Goal: Task Accomplishment & Management: Use online tool/utility

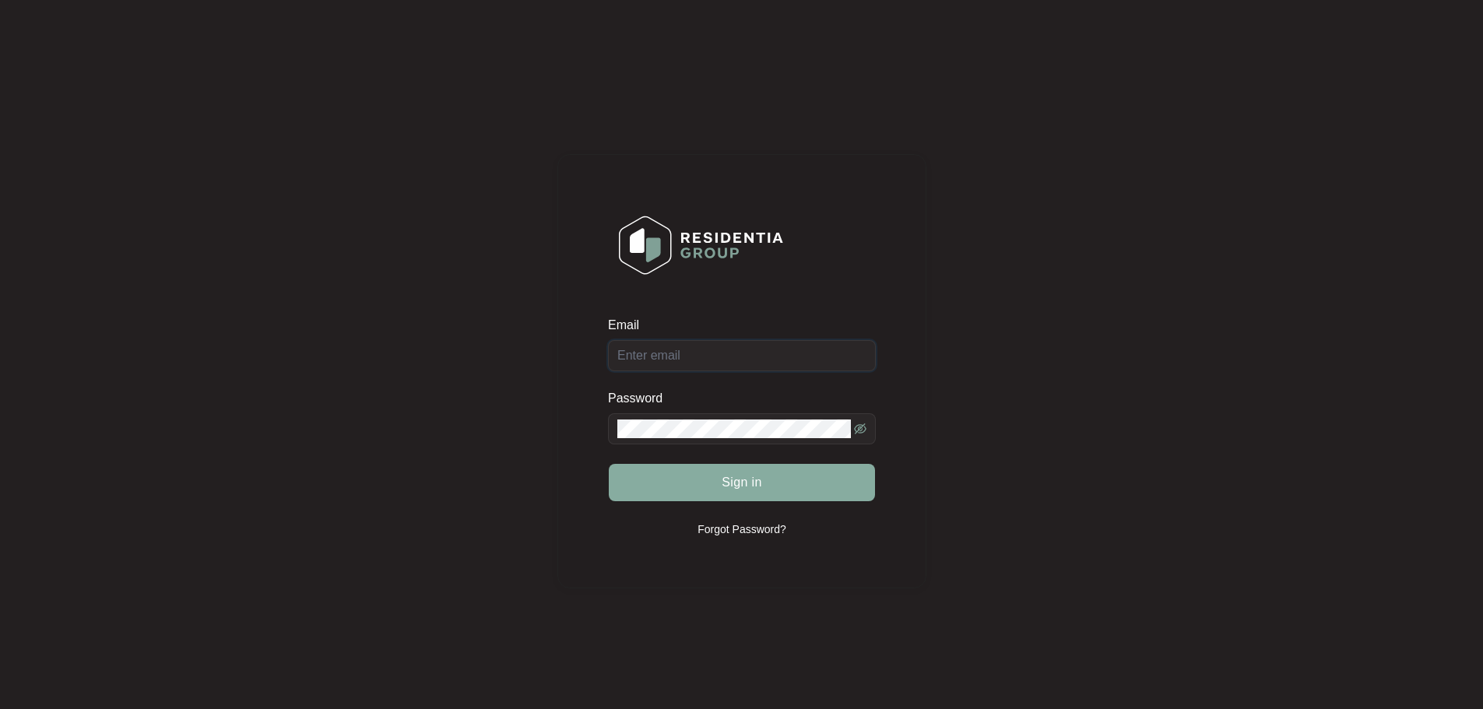
type input "[EMAIL_ADDRESS][DOMAIN_NAME]"
click at [712, 494] on button "Sign in" at bounding box center [742, 482] width 266 height 37
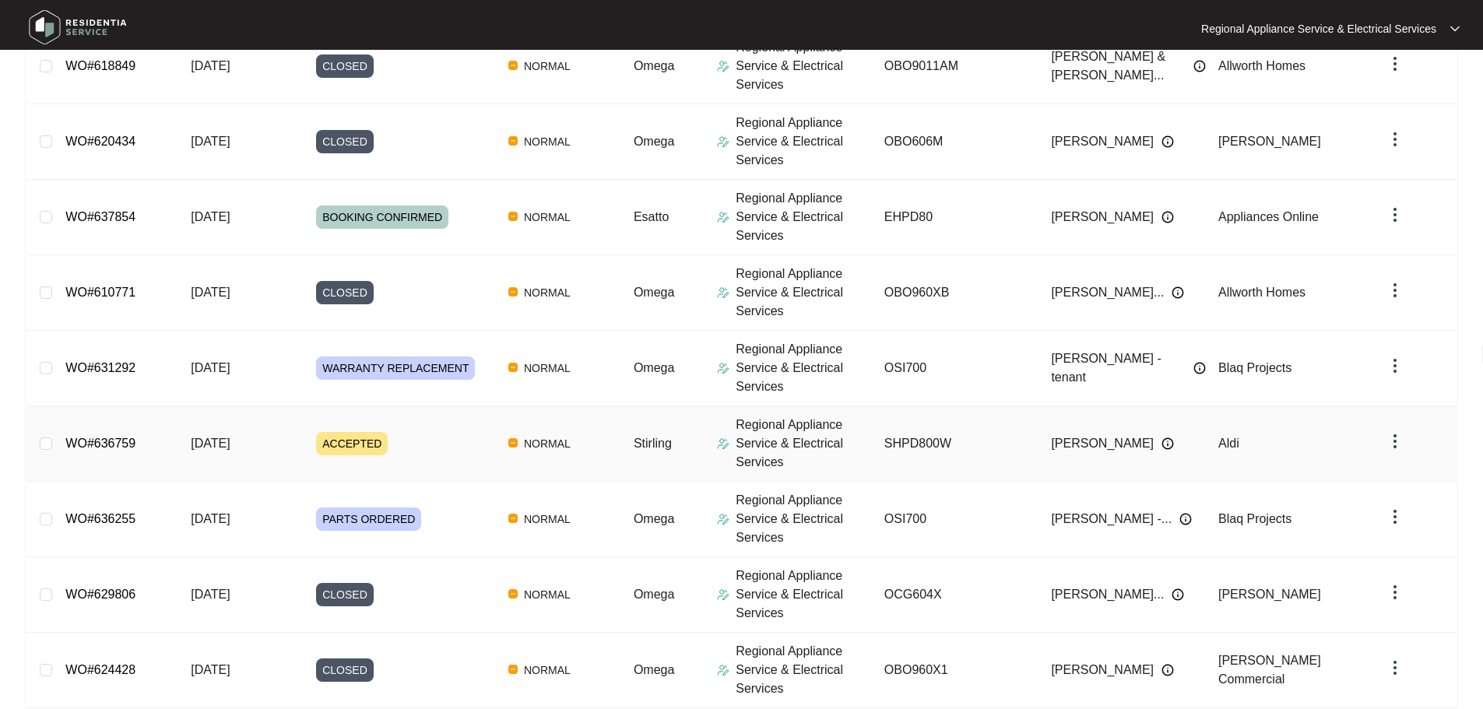
scroll to position [389, 0]
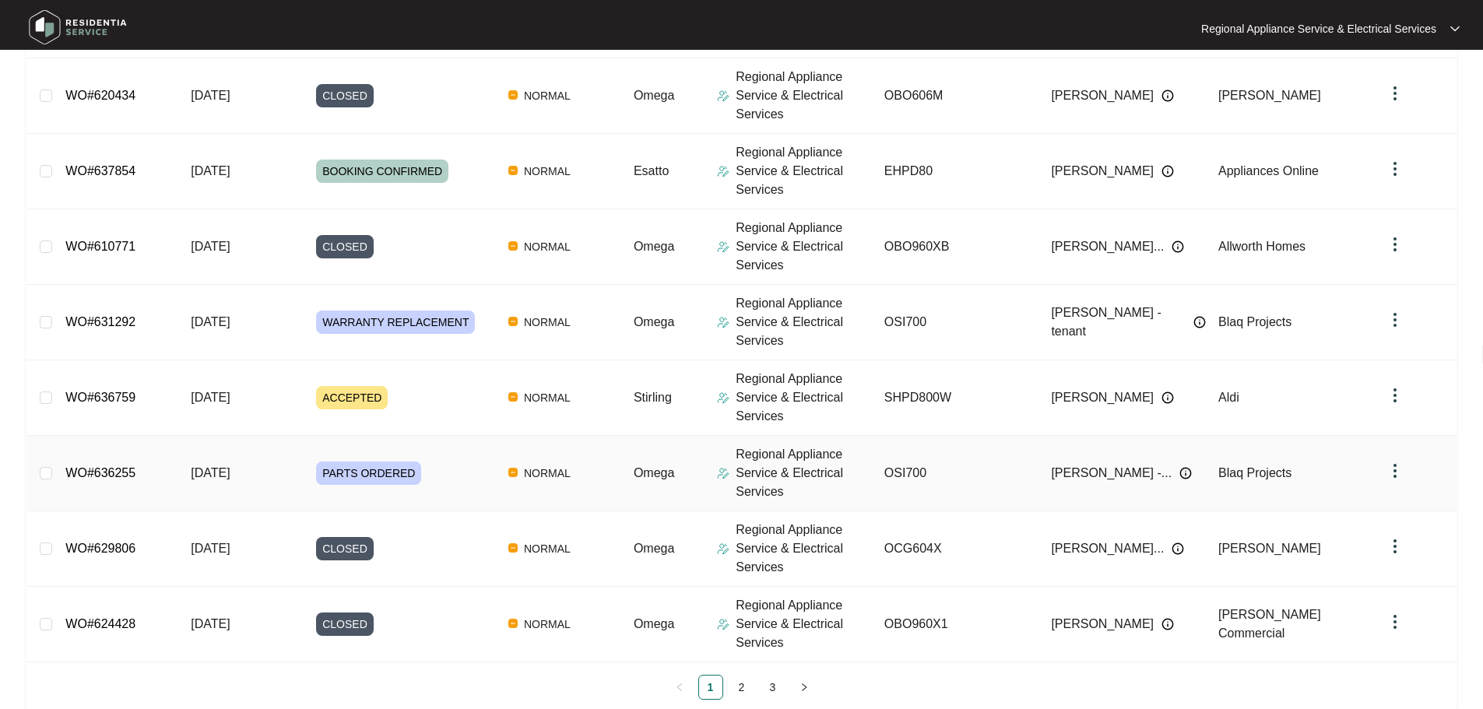
click at [102, 469] on link "WO#636255" at bounding box center [100, 472] width 70 height 13
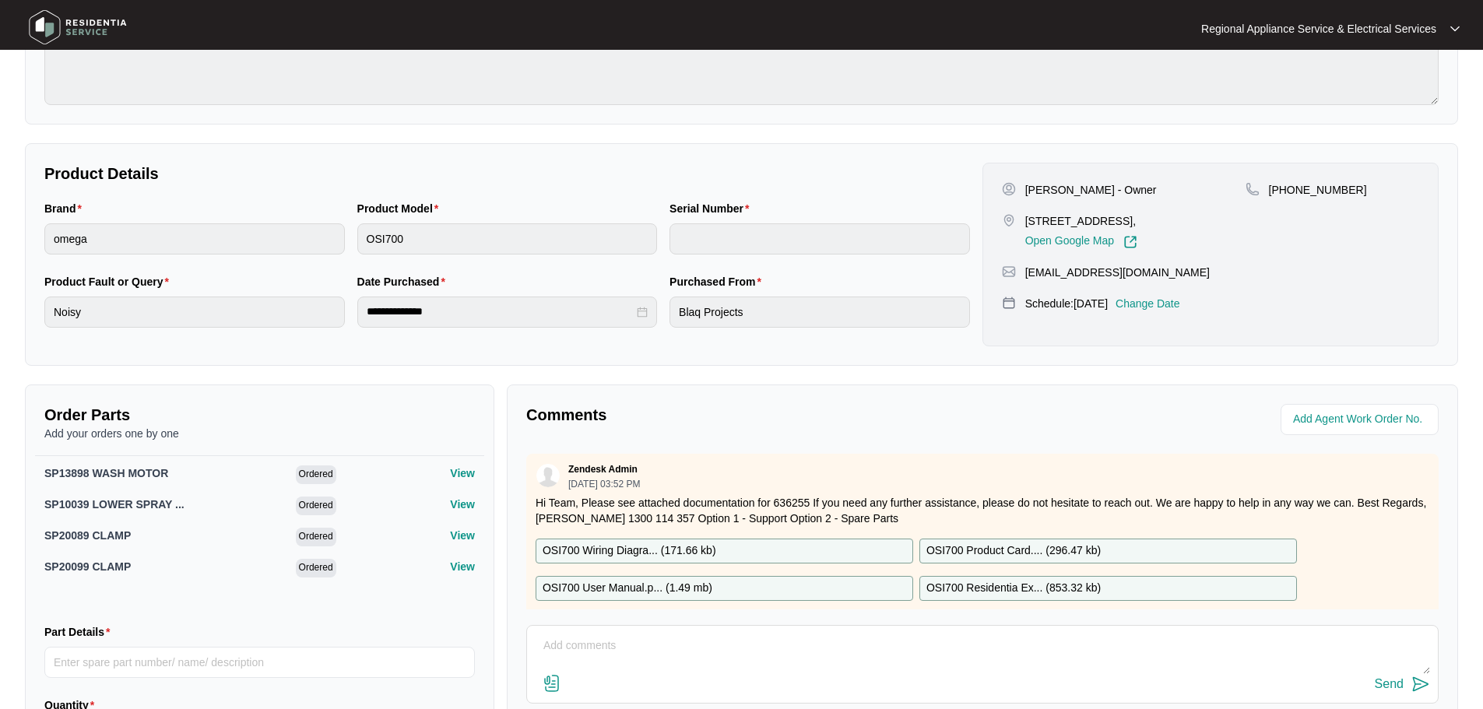
scroll to position [327, 0]
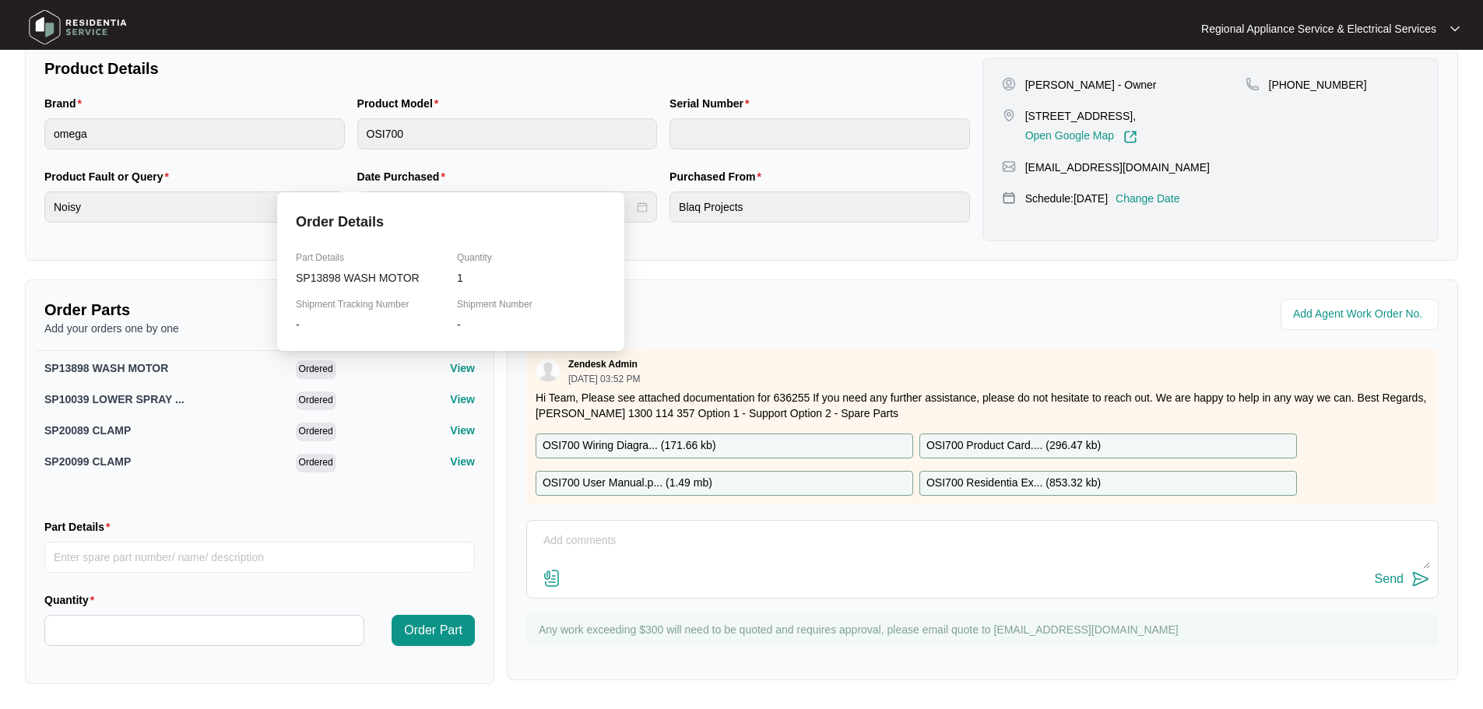
click at [455, 371] on p "View" at bounding box center [462, 368] width 25 height 16
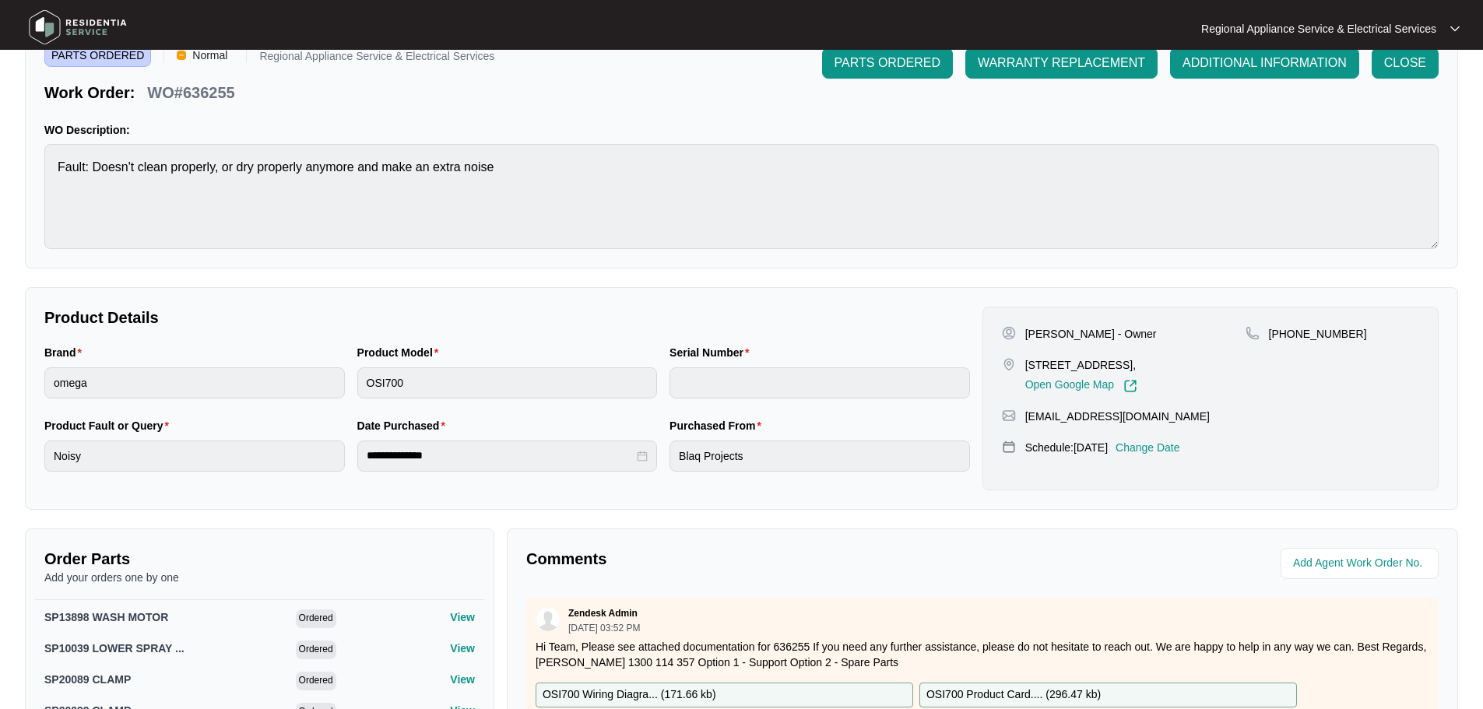
scroll to position [311, 0]
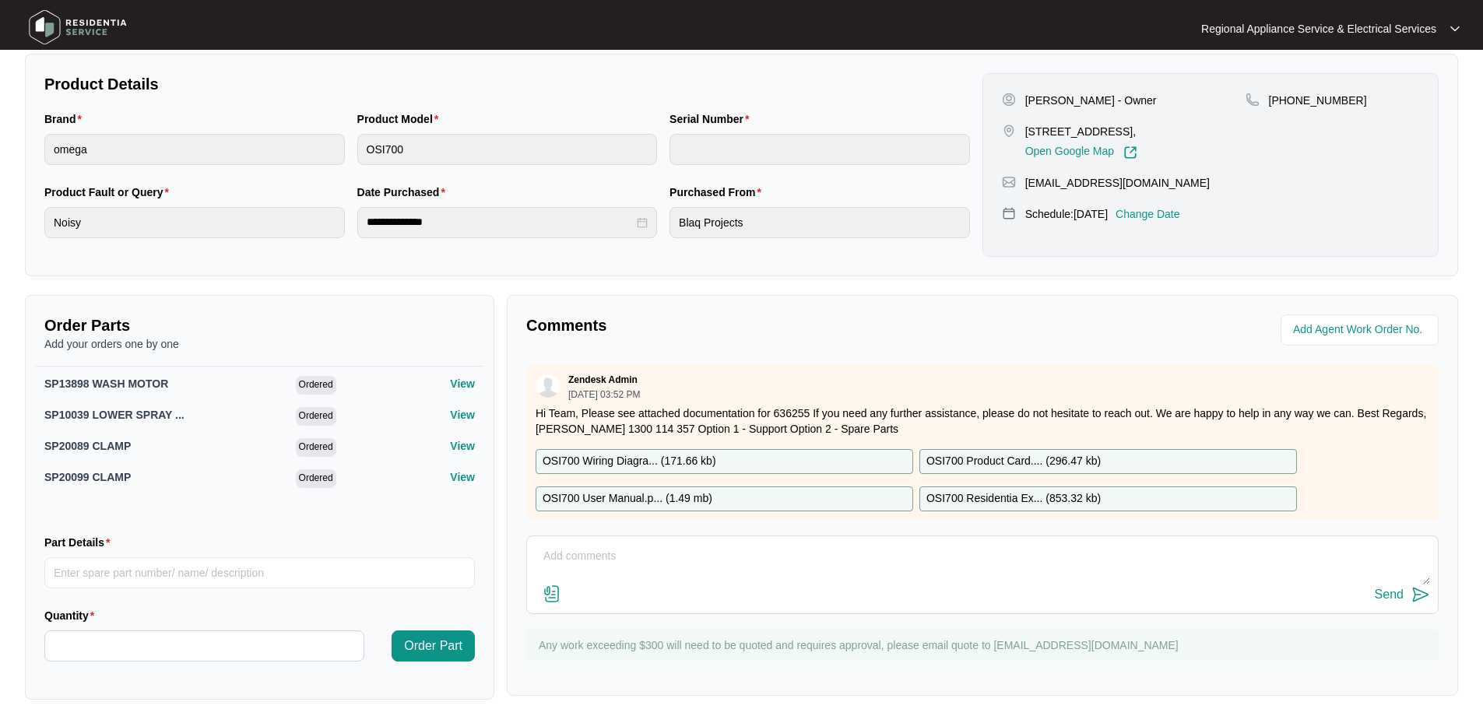
click at [649, 565] on textarea at bounding box center [982, 564] width 895 height 40
click at [772, 554] on textarea "Good Morning, We require x2 of SP20089 AND SP20099" at bounding box center [982, 564] width 895 height 40
click at [891, 560] on textarea "Good Morning, We require x2 of SP20089 and SP20099" at bounding box center [982, 564] width 895 height 40
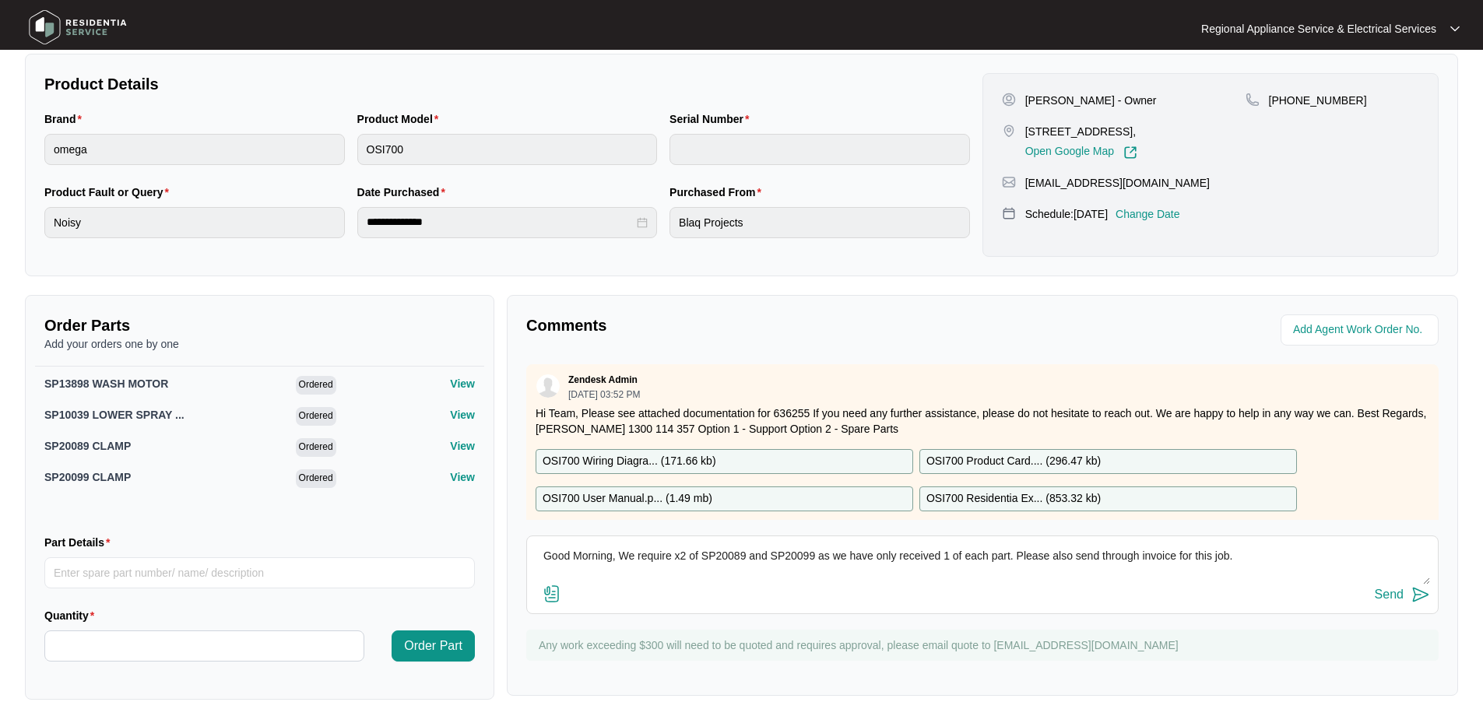
type textarea "Good Morning, We require x2 of SP20089 and SP20099 as we have only received 1 o…"
click at [1415, 596] on img at bounding box center [1420, 594] width 19 height 19
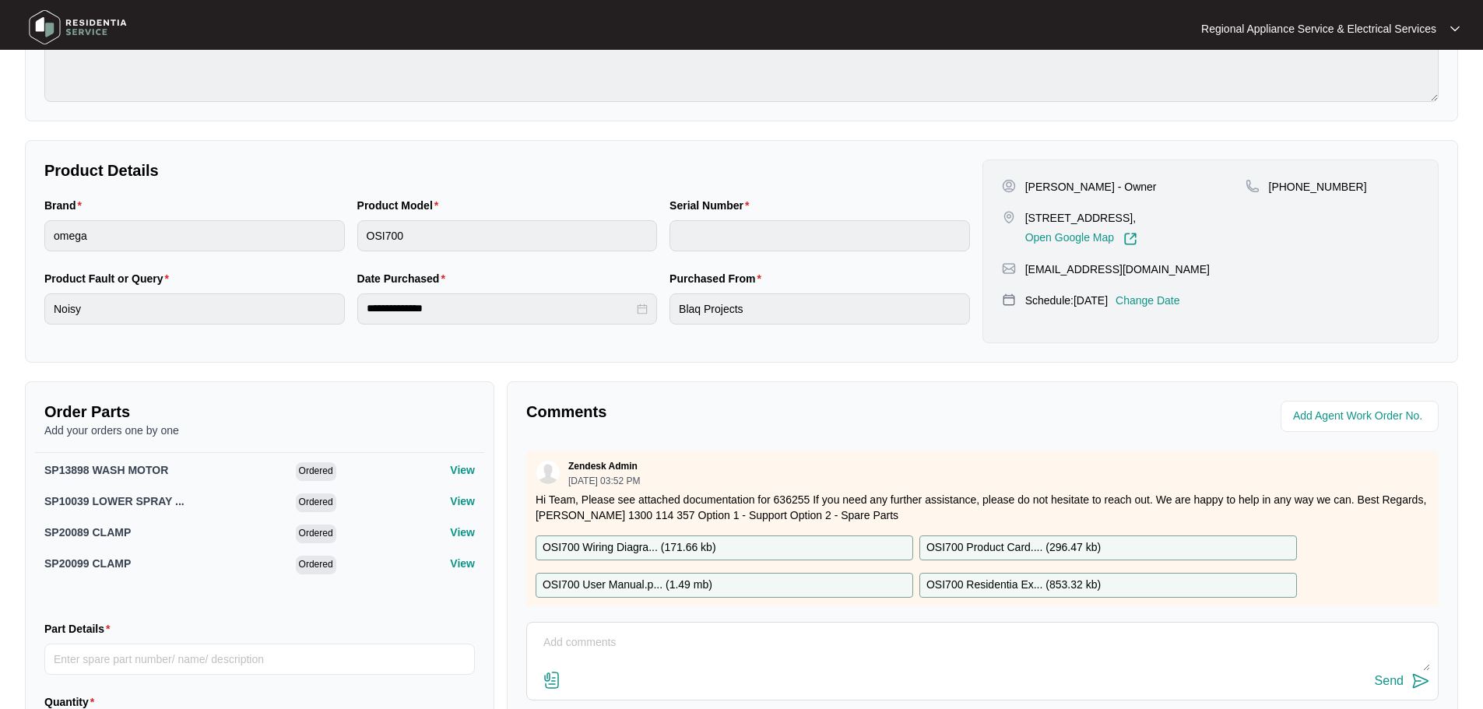
scroll to position [0, 0]
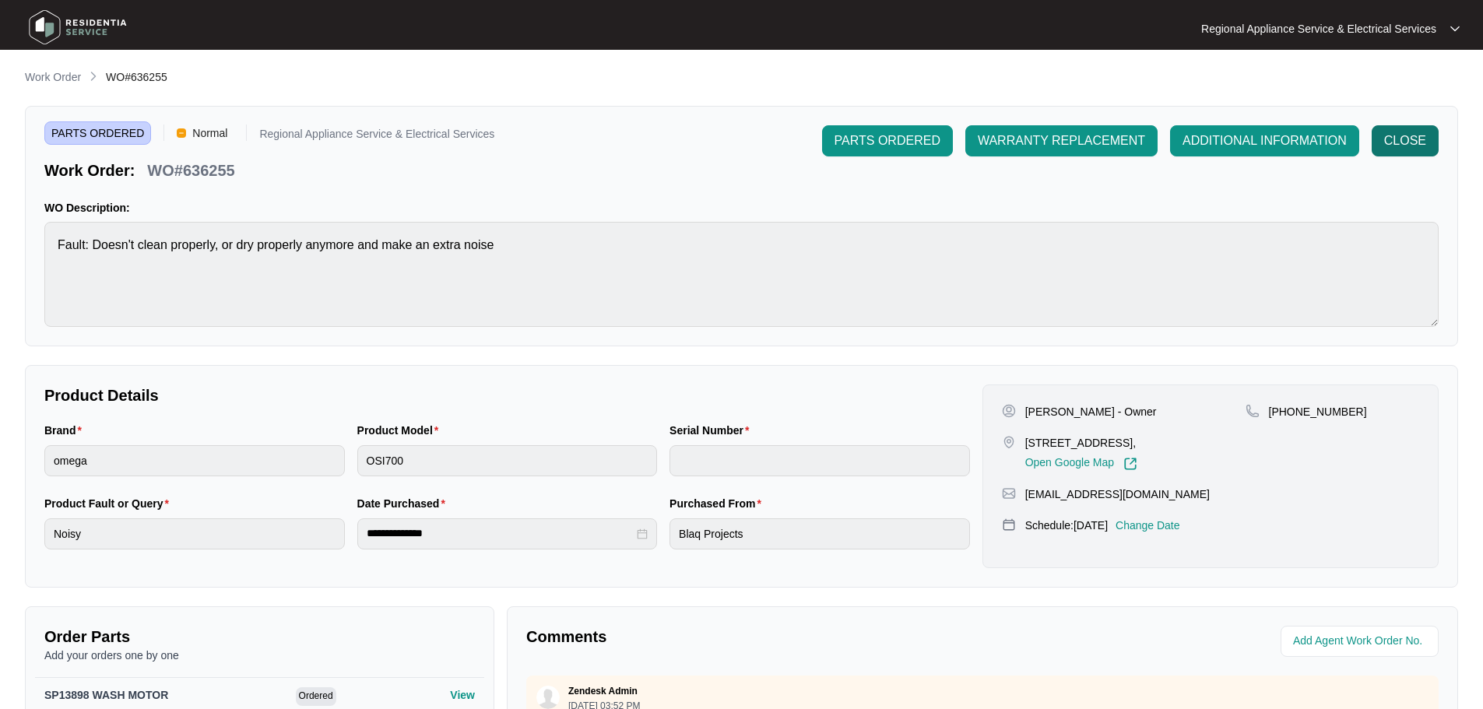
click at [1424, 135] on span "CLOSE" at bounding box center [1405, 141] width 42 height 19
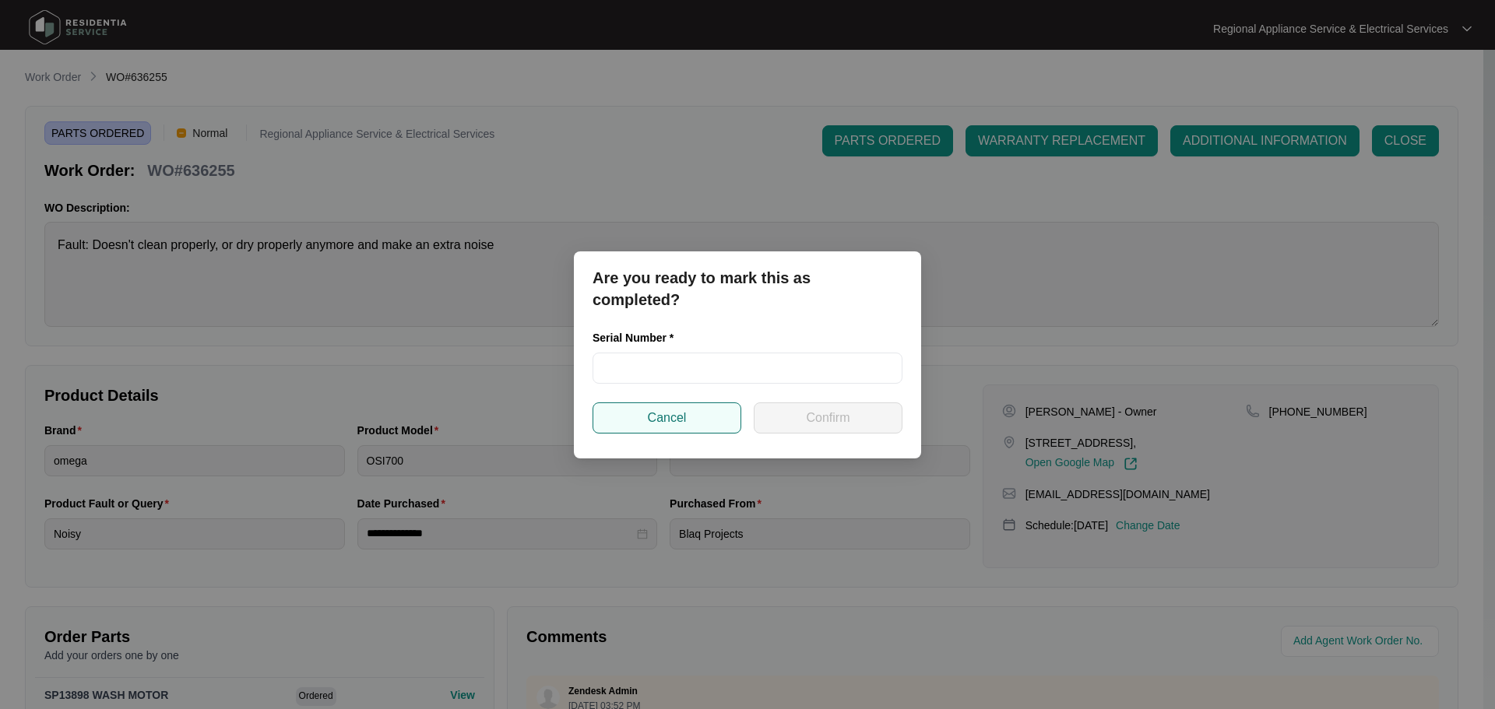
click at [659, 424] on span "Cancel" at bounding box center [667, 418] width 39 height 19
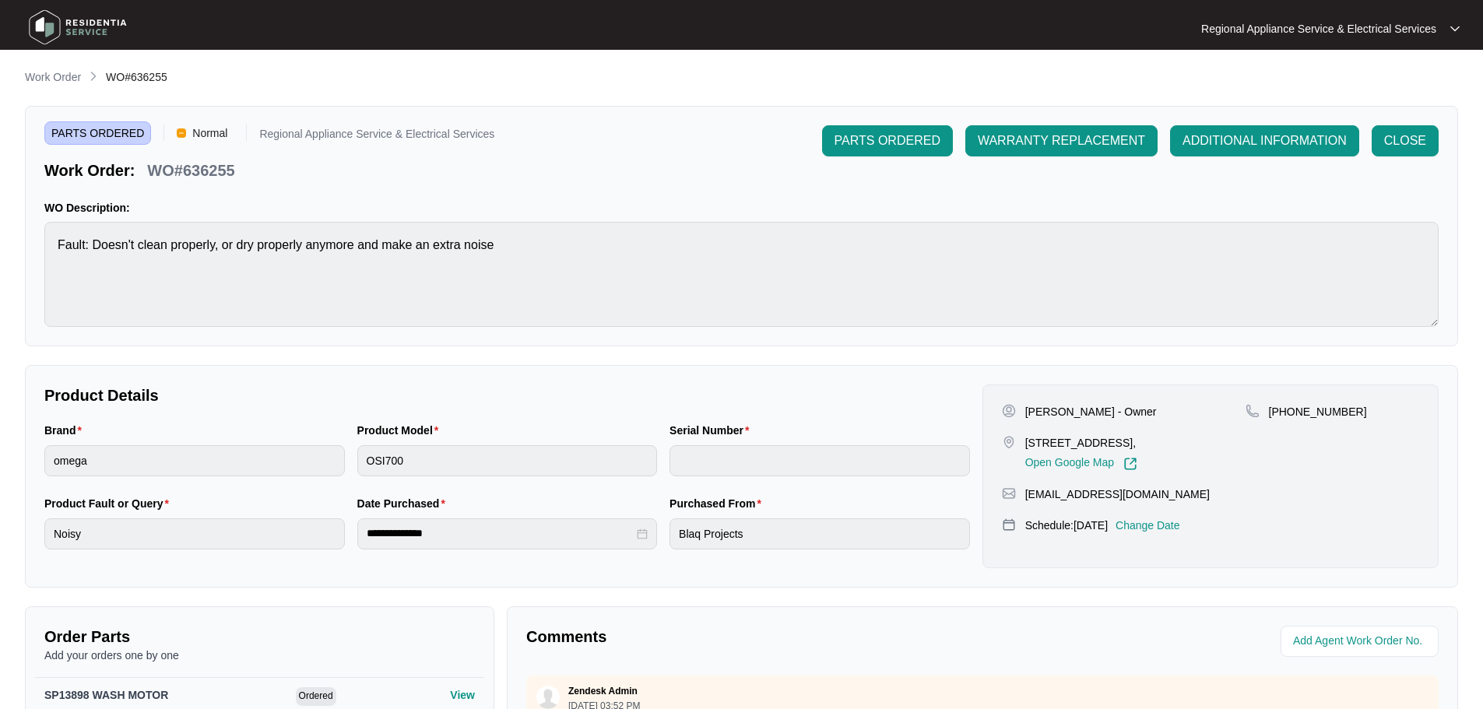
click at [85, 128] on span "PARTS ORDERED" at bounding box center [97, 132] width 107 height 23
click at [170, 170] on p "WO#636255" at bounding box center [190, 171] width 87 height 22
click at [491, 152] on div "PARTS ORDERED Normal Regional Appliance Service & Electrical Services Work Orde…" at bounding box center [741, 153] width 1394 height 56
